Goal: Task Accomplishment & Management: Complete application form

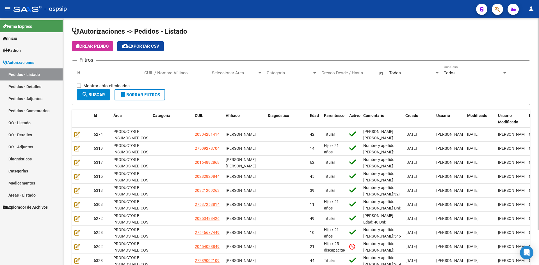
click at [119, 72] on input "Id" at bounding box center [108, 72] width 63 height 5
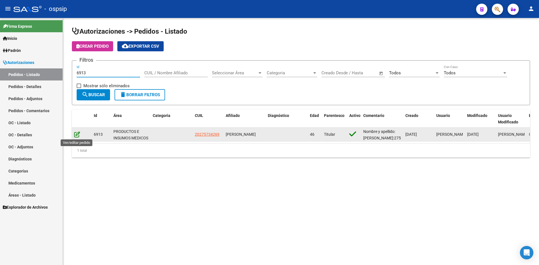
type input "6913"
click at [77, 136] on icon at bounding box center [77, 134] width 6 height 6
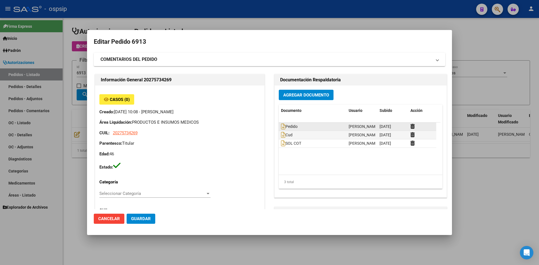
type input "[GEOGRAPHIC_DATA], [PERSON_NAME], [PERSON_NAME] PATRON 5694, Piso: 3"
click at [304, 95] on span "Agregar Documento" at bounding box center [306, 95] width 46 height 5
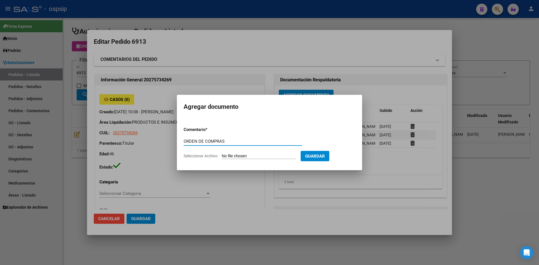
type input "ORDEN DE COMPRAS"
click at [222, 154] on input "Seleccionar Archivo" at bounding box center [259, 156] width 74 height 5
type input "C:\fakepath\OC N°6913 - [PERSON_NAME].pdf"
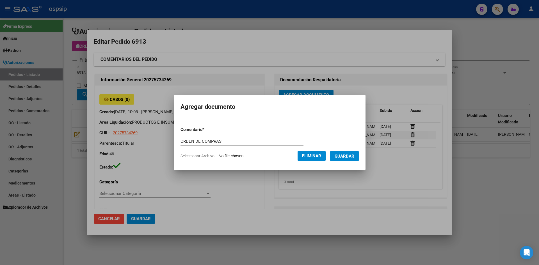
click at [342, 154] on span "Guardar" at bounding box center [345, 156] width 20 height 5
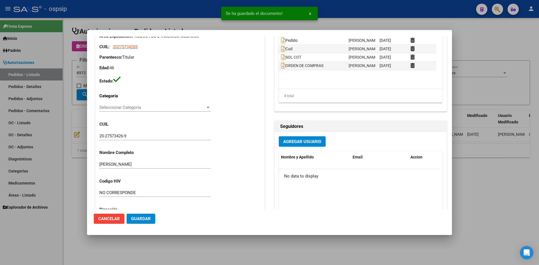
scroll to position [112, 0]
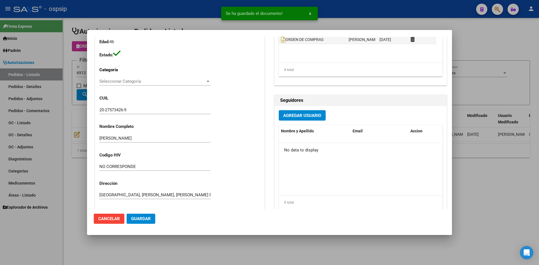
click at [364, 18] on div at bounding box center [269, 132] width 539 height 265
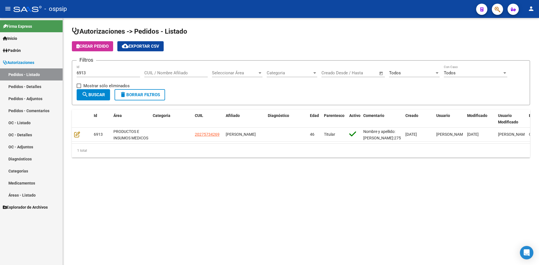
click at [98, 74] on input "6913" at bounding box center [108, 72] width 63 height 5
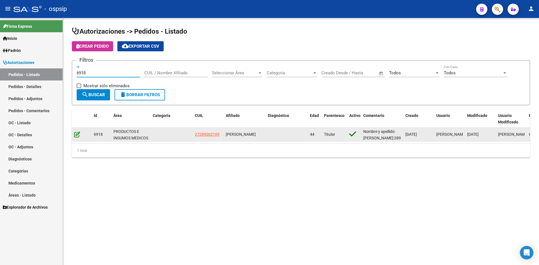
type input "6918"
click at [75, 135] on icon at bounding box center [77, 134] width 6 height 6
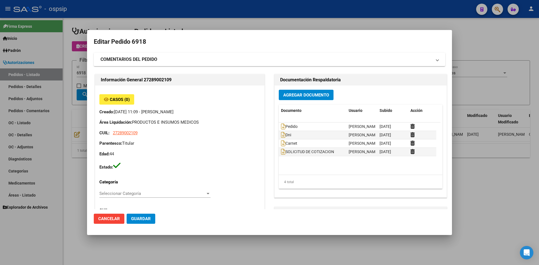
type input "[PERSON_NAME]"
type input "[GEOGRAPHIC_DATA], [GEOGRAPHIC_DATA][PERSON_NAME] 636"
click at [300, 96] on span "Agregar Documento" at bounding box center [306, 95] width 46 height 5
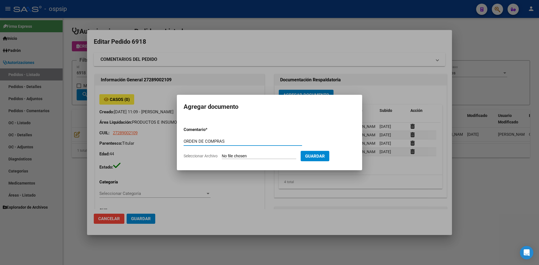
type input "ORDEN DE COMPRAS"
click at [222, 154] on input "Seleccionar Archivo" at bounding box center [259, 156] width 74 height 5
type input "C:\fakepath\OC N°6918 - [PERSON_NAME].pdf"
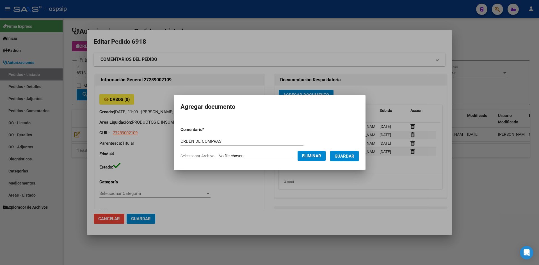
click at [355, 153] on button "Guardar" at bounding box center [344, 156] width 29 height 10
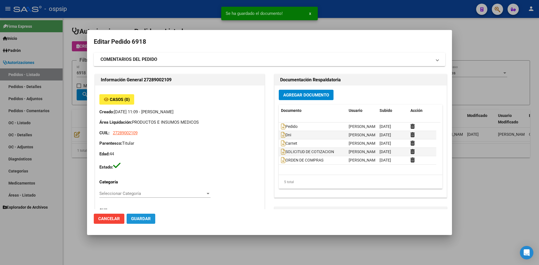
click at [147, 217] on span "Guardar" at bounding box center [141, 218] width 20 height 5
click at [159, 14] on div at bounding box center [269, 132] width 539 height 265
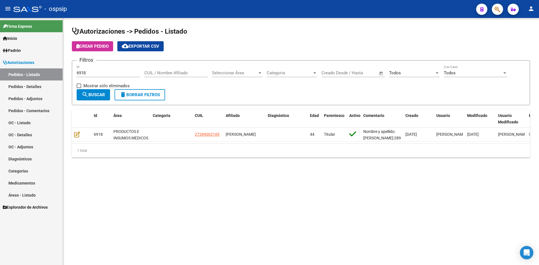
click at [128, 75] on input "6918" at bounding box center [108, 72] width 63 height 5
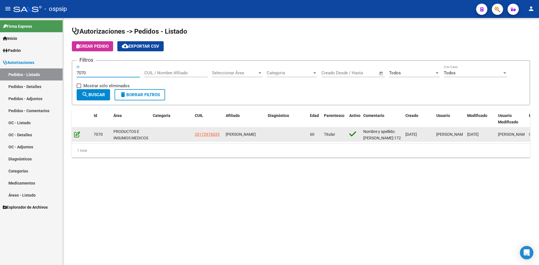
type input "7070"
click at [78, 134] on icon at bounding box center [77, 134] width 6 height 6
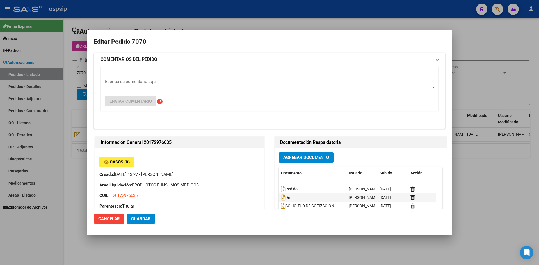
type input "[GEOGRAPHIC_DATA], CASEROS, REBIZZO 5150, Departamento: 030"
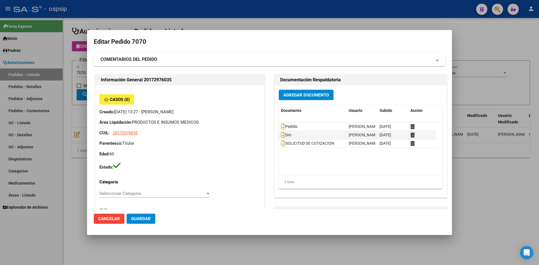
click at [281, 89] on div "Agregar Documento Documento Usuario Subido Acción Pedido [PERSON_NAME] [DATE] D…" at bounding box center [361, 142] width 172 height 112
click at [289, 93] on span "Agregar Documento" at bounding box center [306, 95] width 46 height 5
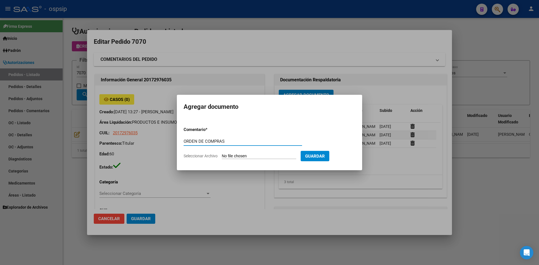
type input "ORDEN DE COMPRAS"
click at [222, 154] on input "Seleccionar Archivo" at bounding box center [259, 156] width 74 height 5
type input "C:\fakepath\OC N°7070 - DI [PERSON_NAME].pdf"
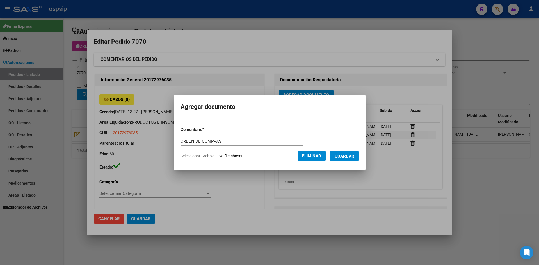
click at [351, 154] on span "Guardar" at bounding box center [345, 156] width 20 height 5
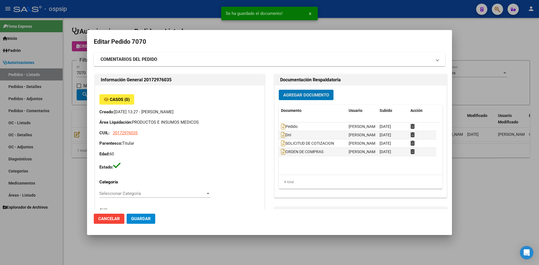
click at [142, 222] on button "Guardar" at bounding box center [141, 219] width 29 height 10
click at [156, 15] on div at bounding box center [269, 132] width 539 height 265
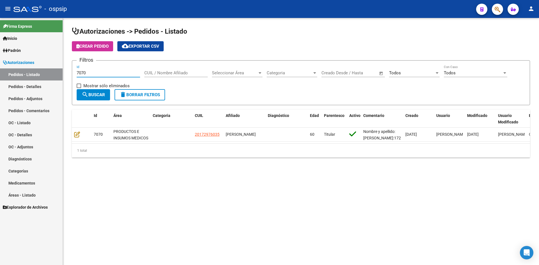
click at [102, 72] on input "7070" at bounding box center [108, 72] width 63 height 5
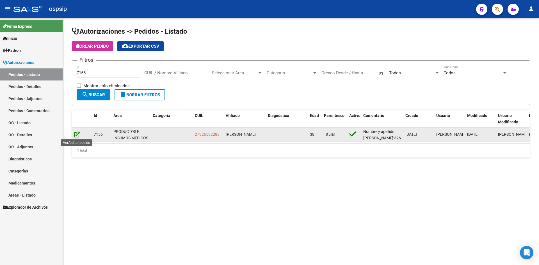
type input "7156"
click at [74, 135] on icon at bounding box center [77, 134] width 6 height 6
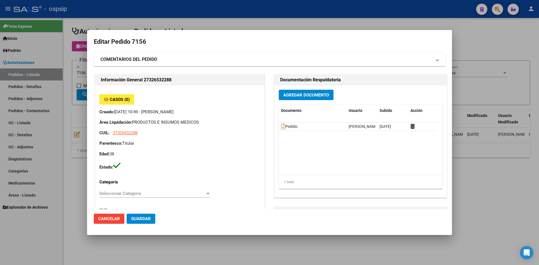
type input "[GEOGRAPHIC_DATA], BOSQUES, LOBOS 1999"
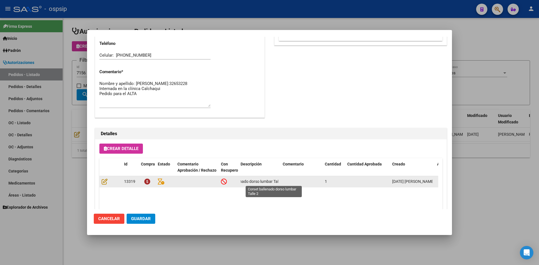
scroll to position [0, 29]
drag, startPoint x: 241, startPoint y: 181, endPoint x: 280, endPoint y: 181, distance: 38.5
click at [280, 181] on datatable-body-cell "Corset ballenado dorso lumbar Talle 2" at bounding box center [259, 181] width 42 height 11
copy span "Corset ballenado dorso lumbar Talle 2"
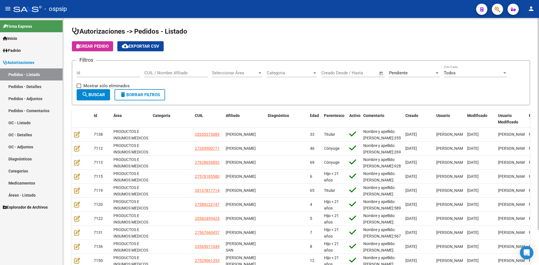
drag, startPoint x: 200, startPoint y: 45, endPoint x: 194, endPoint y: 41, distance: 7.7
click at [197, 44] on div "Crear Pedido cloud_download Exportar CSV" at bounding box center [301, 46] width 458 height 10
click at [409, 68] on div "Pendiente Seleccionar Estado" at bounding box center [414, 71] width 51 height 12
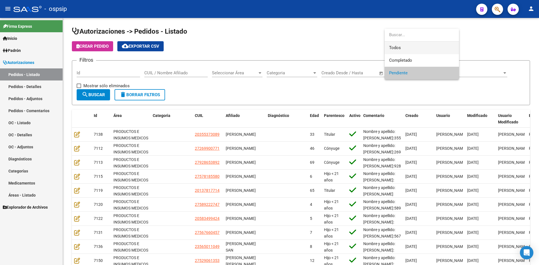
drag, startPoint x: 401, startPoint y: 41, endPoint x: 401, endPoint y: 45, distance: 4.2
click at [401, 42] on div "Todos Completado Pendiente" at bounding box center [422, 54] width 74 height 51
click at [401, 45] on span "Todos" at bounding box center [421, 48] width 65 height 13
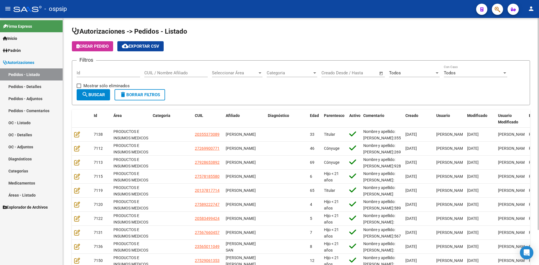
click at [341, 45] on div "Crear Pedido cloud_download Exportar CSV" at bounding box center [301, 46] width 458 height 10
drag, startPoint x: 262, startPoint y: 43, endPoint x: 202, endPoint y: 6, distance: 70.7
click at [261, 43] on div "Crear Pedido cloud_download Exportar CSV" at bounding box center [301, 46] width 458 height 10
click at [281, 85] on div "Filtros Id CUIL / Nombre Afiliado Seleccionar Área Seleccionar Área Categoria C…" at bounding box center [301, 77] width 449 height 24
click at [281, 33] on h1 "Autorizaciones -> Pedidos - Listado" at bounding box center [301, 32] width 458 height 10
